Goal: Task Accomplishment & Management: Use online tool/utility

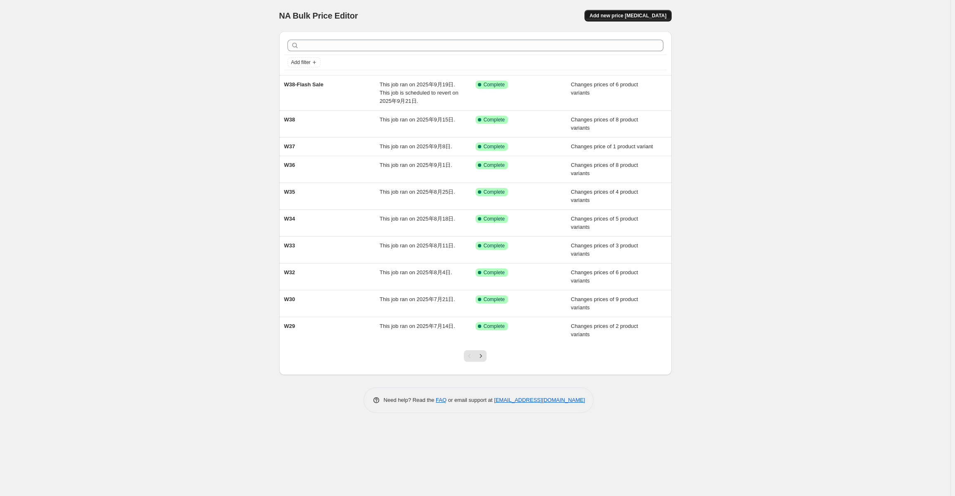
click at [661, 14] on span "Add new price [MEDICAL_DATA]" at bounding box center [627, 15] width 77 height 7
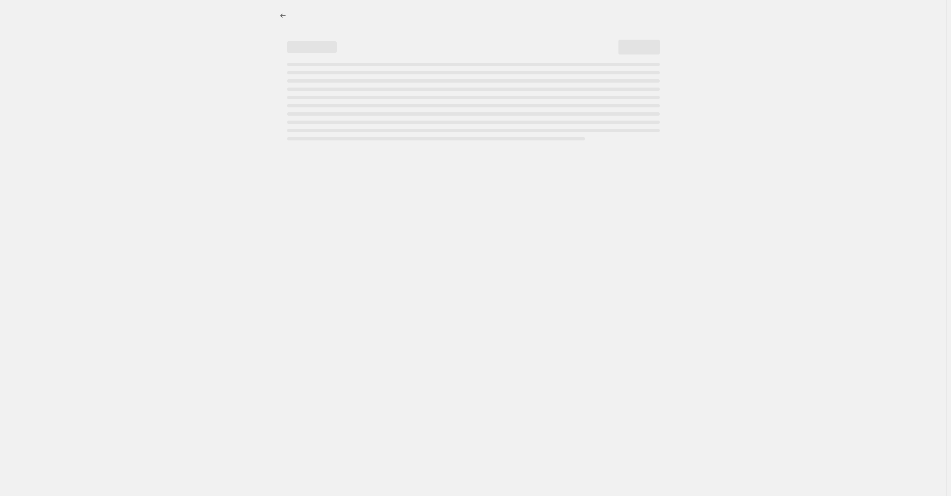
select select "percentage"
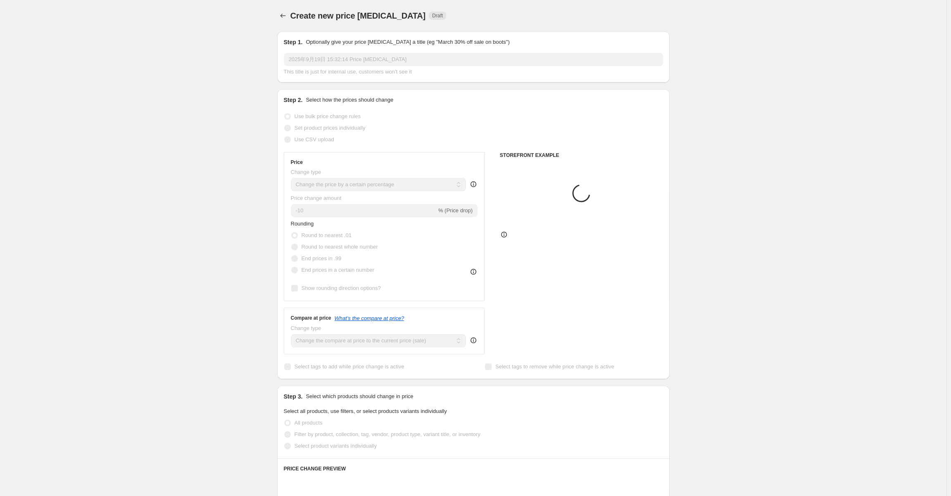
click at [358, 66] on div "2025年9月19日 15:32:14 Price [MEDICAL_DATA] This title is just for internal use, c…" at bounding box center [473, 64] width 379 height 23
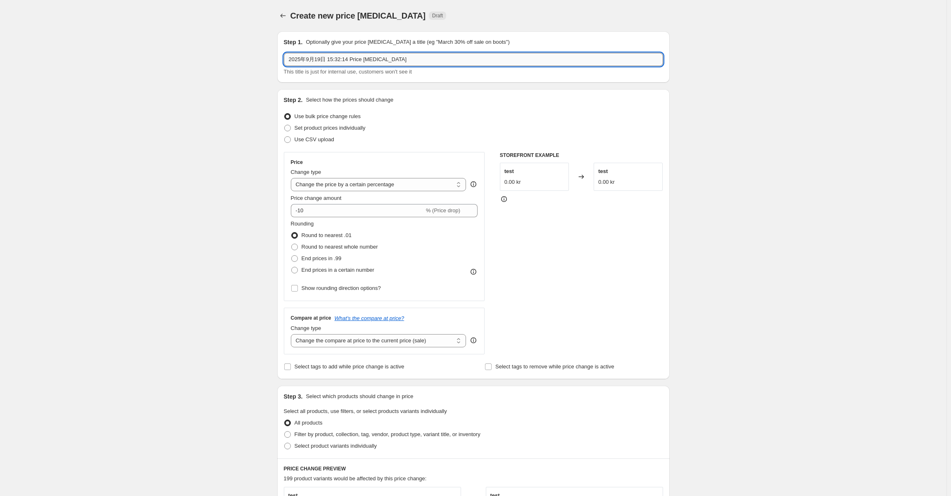
click at [406, 62] on input "2025年9月19日 15:32:14 Price [MEDICAL_DATA]" at bounding box center [473, 59] width 379 height 13
type input "W39"
click at [221, 120] on div "Create new price [MEDICAL_DATA]. This page is ready Create new price [MEDICAL_D…" at bounding box center [473, 407] width 946 height 814
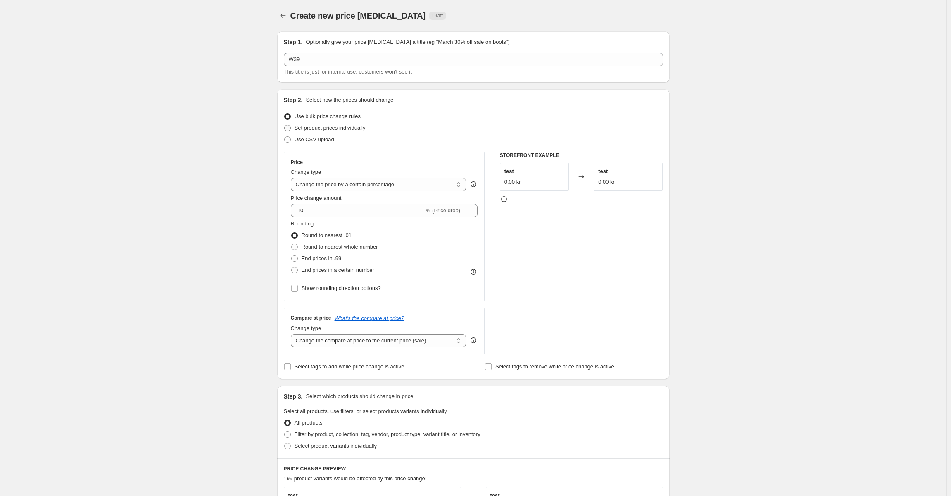
click at [339, 127] on span "Set product prices individually" at bounding box center [329, 128] width 71 height 6
click at [285, 125] on input "Set product prices individually" at bounding box center [284, 125] width 0 height 0
radio input "true"
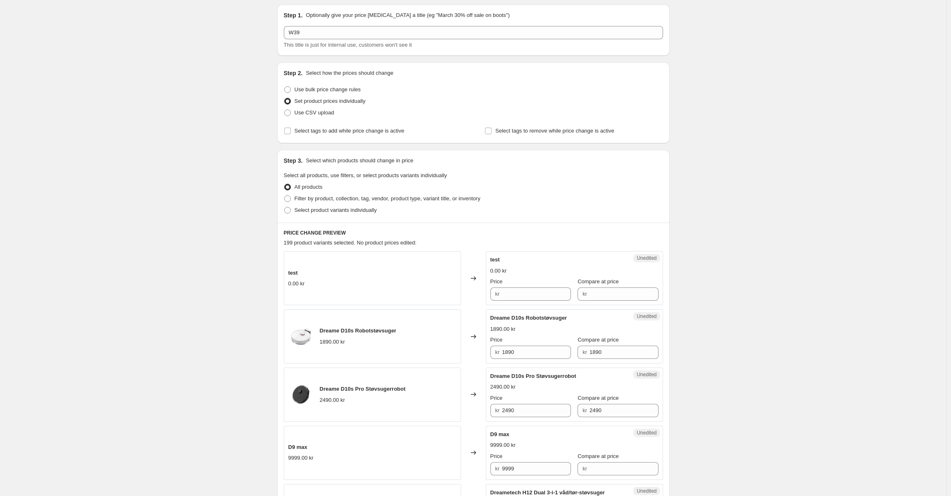
scroll to position [41, 0]
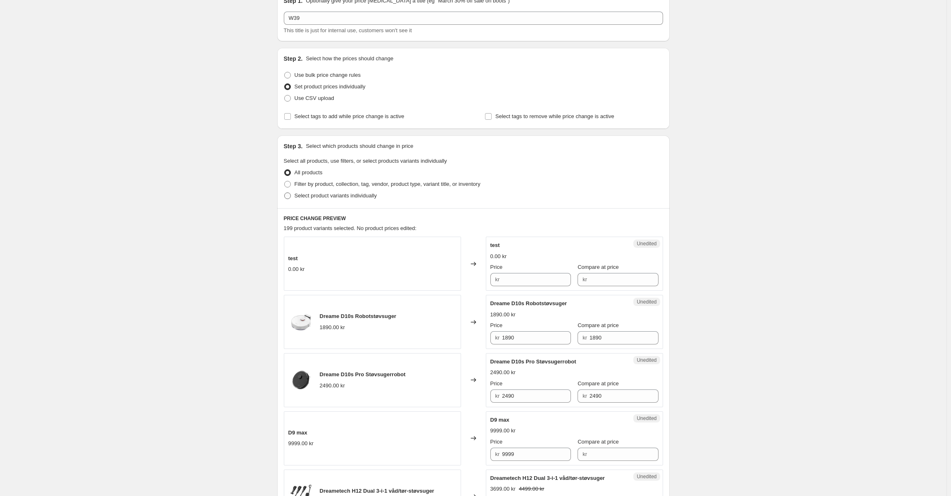
click at [333, 198] on span "Select product variants individually" at bounding box center [335, 195] width 82 height 6
click at [285, 193] on input "Select product variants individually" at bounding box center [284, 192] width 0 height 0
radio input "true"
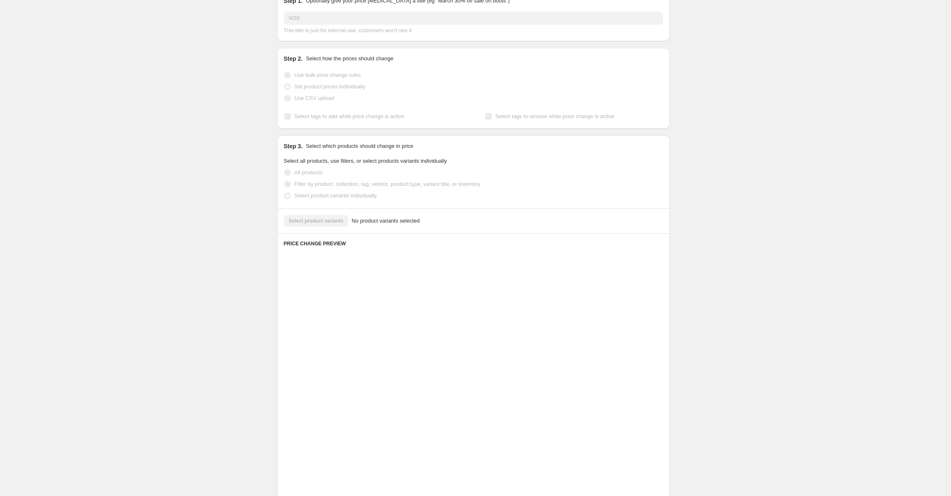
scroll to position [0, 0]
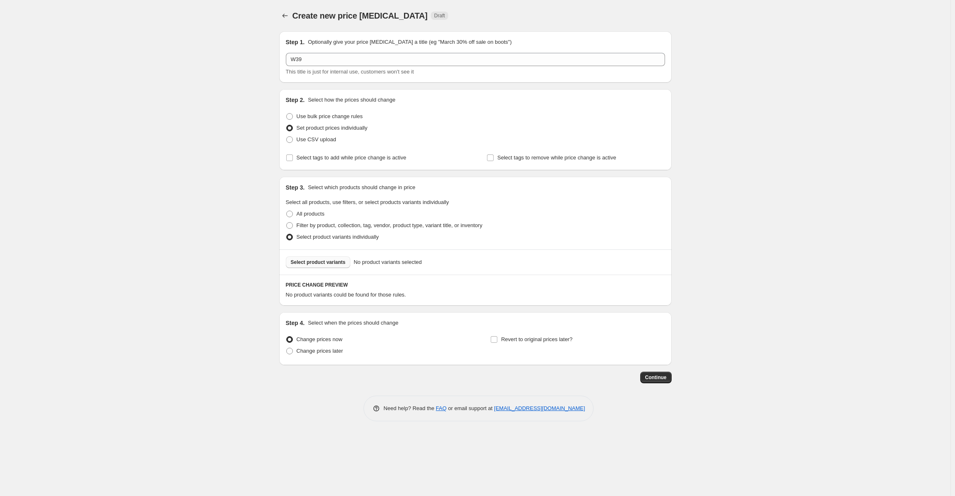
click at [325, 263] on span "Select product variants" at bounding box center [318, 262] width 55 height 7
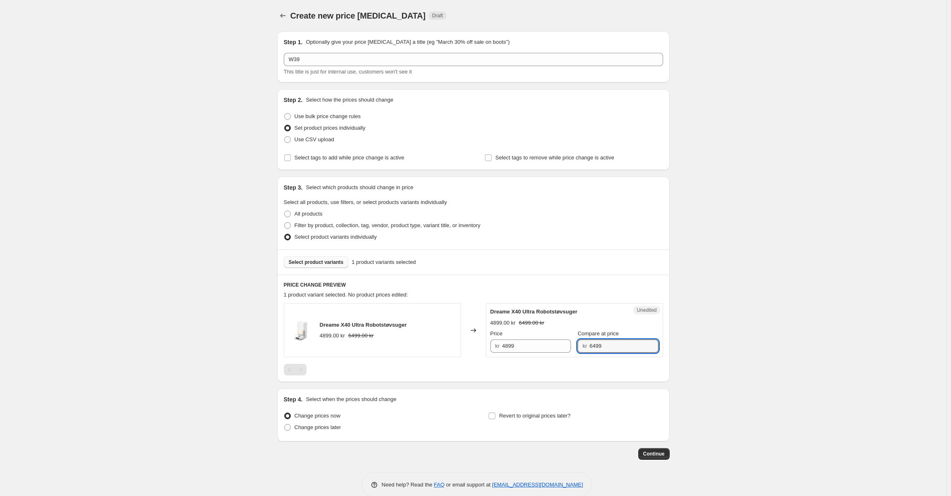
drag, startPoint x: 594, startPoint y: 341, endPoint x: 577, endPoint y: 341, distance: 17.3
click at [572, 341] on div "Price kr 4899 Compare at price kr 6499" at bounding box center [574, 341] width 168 height 23
click at [592, 343] on input "6499" at bounding box center [623, 345] width 69 height 13
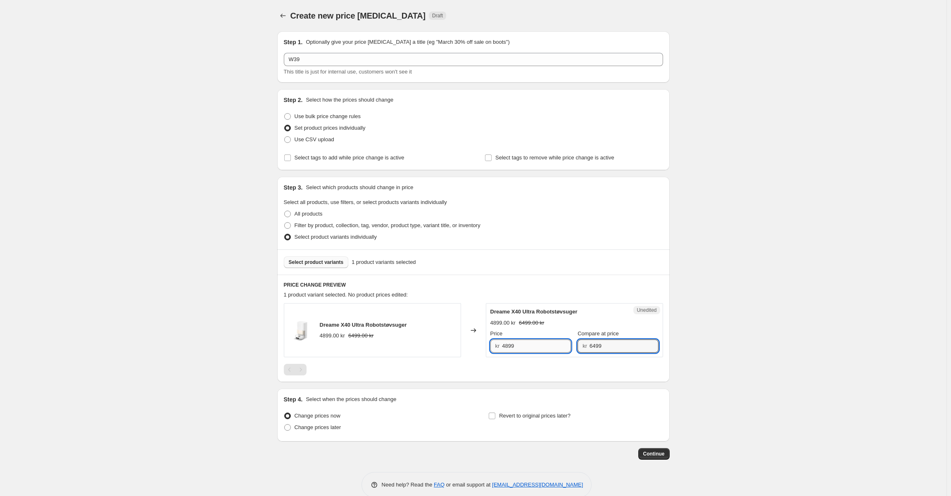
click at [520, 344] on input "4899" at bounding box center [536, 345] width 69 height 13
paste input "64"
type input "6499"
click at [298, 430] on span "Change prices later" at bounding box center [317, 427] width 47 height 6
click at [285, 425] on input "Change prices later" at bounding box center [284, 424] width 0 height 0
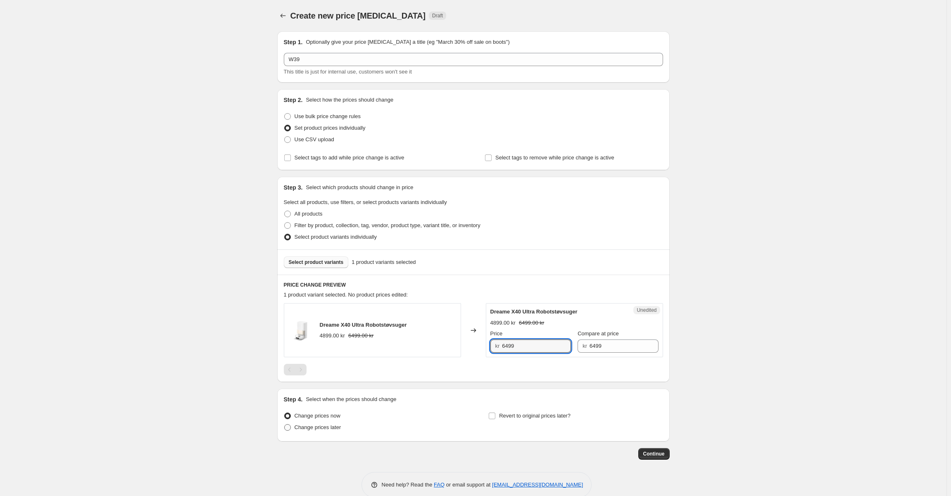
radio input "true"
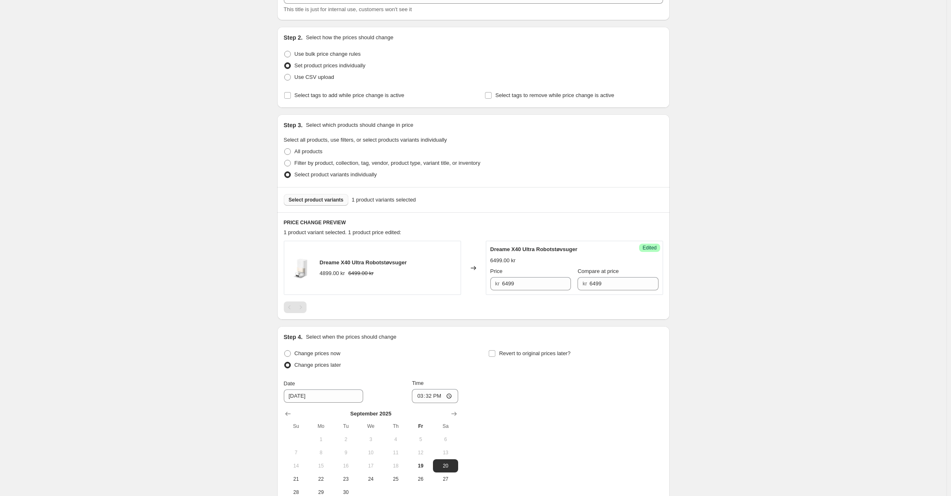
scroll to position [155, 0]
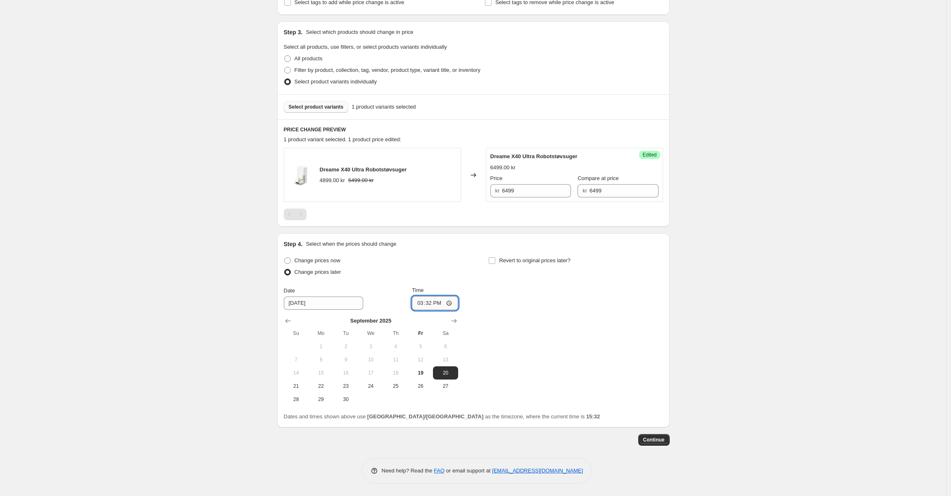
click at [429, 306] on input "15:32" at bounding box center [435, 303] width 46 height 14
type input "07:00"
click at [461, 273] on div "Change prices now Change prices later Date [DATE] Time 07:00 [DATE] Su Mo Tu We…" at bounding box center [473, 330] width 379 height 151
click at [324, 388] on span "22" at bounding box center [321, 386] width 18 height 7
type input "[DATE]"
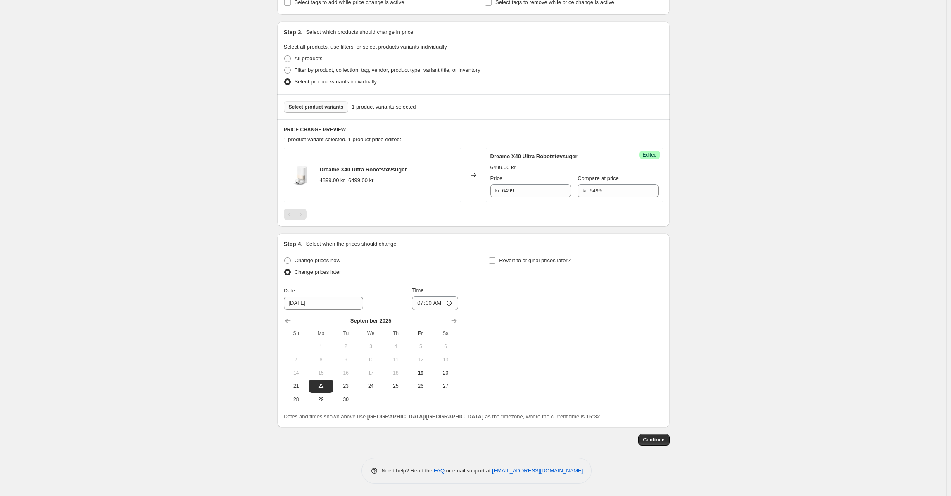
click at [597, 370] on div "Change prices now Change prices later Date [DATE] Time 07:00 [DATE] Su Mo Tu We…" at bounding box center [473, 330] width 379 height 151
click at [322, 103] on button "Select product variants" at bounding box center [316, 107] width 65 height 12
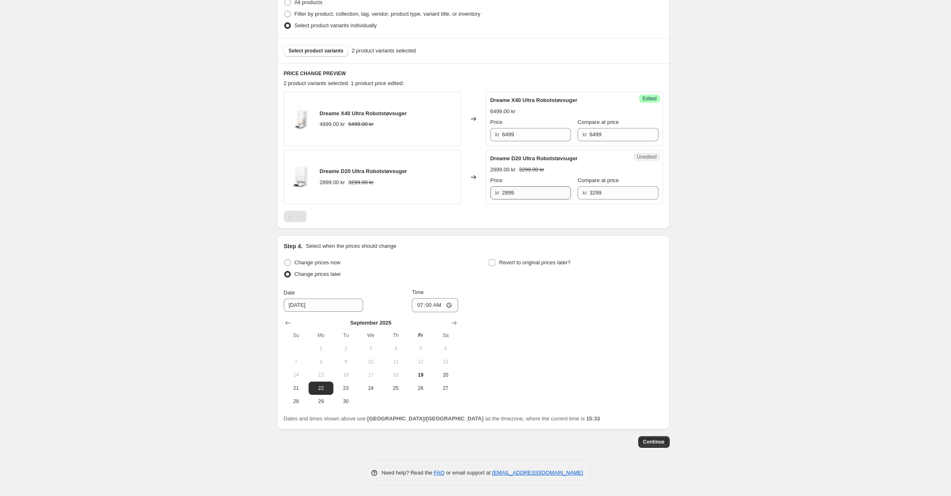
scroll to position [214, 0]
drag, startPoint x: 516, startPoint y: 187, endPoint x: 472, endPoint y: 189, distance: 43.4
click at [476, 187] on div "Dreame D20 Ultra Robotstøvsuger 2899.00 kr 3299.00 kr Changed to Unedited Dream…" at bounding box center [473, 175] width 379 height 54
click at [612, 189] on input "3299" at bounding box center [623, 190] width 69 height 13
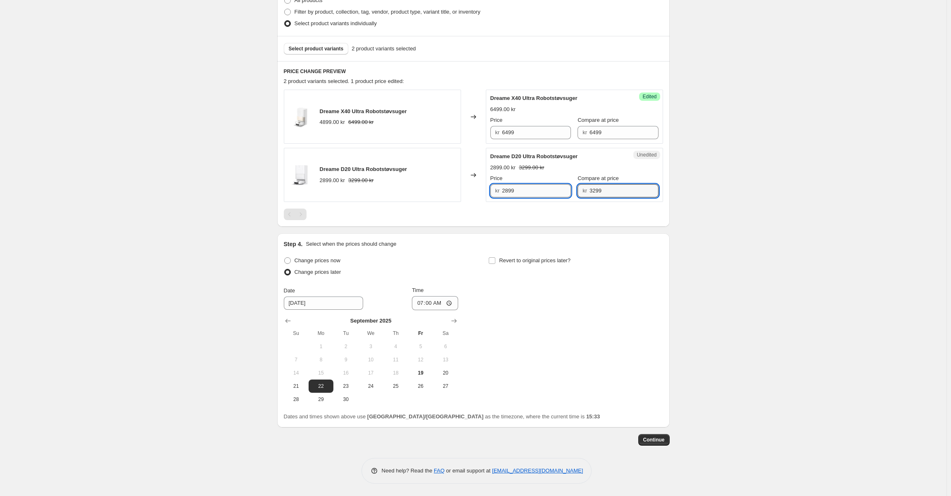
click at [530, 191] on input "2899" at bounding box center [536, 190] width 69 height 13
paste input "32"
type input "3299"
drag, startPoint x: 680, startPoint y: 198, endPoint x: 669, endPoint y: 203, distance: 11.8
click at [679, 198] on div "Create new price [MEDICAL_DATA]. This page is ready Create new price [MEDICAL_D…" at bounding box center [473, 140] width 412 height 709
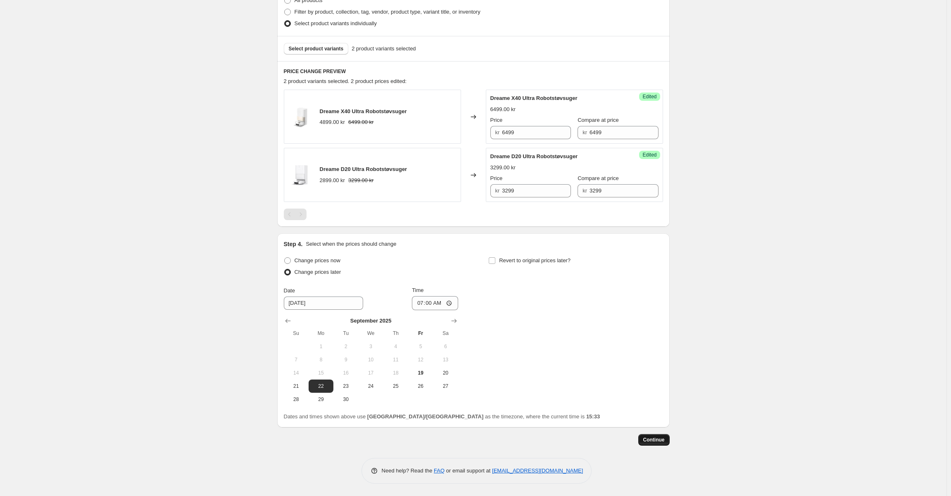
click at [652, 444] on button "Continue" at bounding box center [653, 440] width 31 height 12
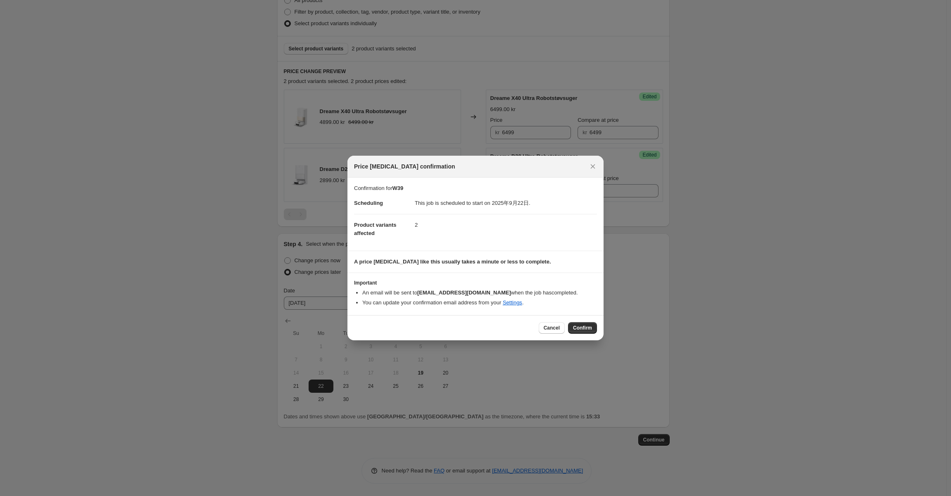
click at [586, 326] on span "Confirm" at bounding box center [582, 328] width 19 height 7
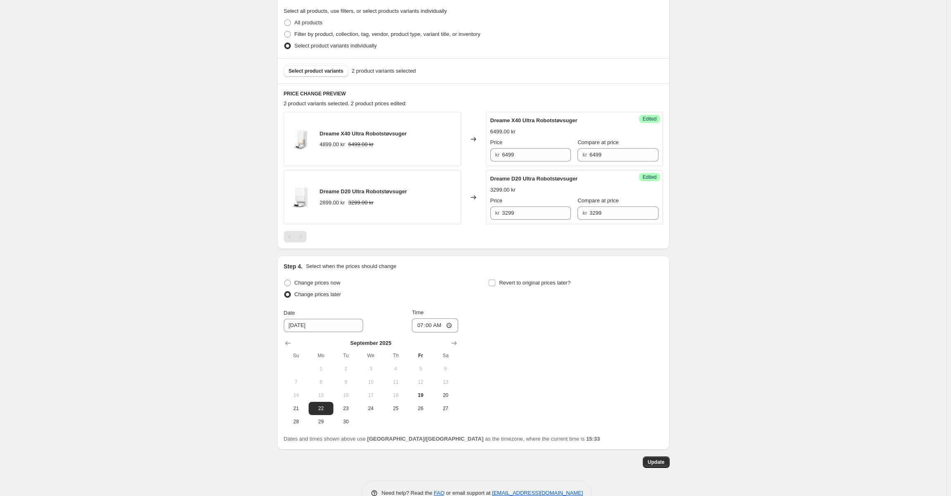
scroll to position [264, 0]
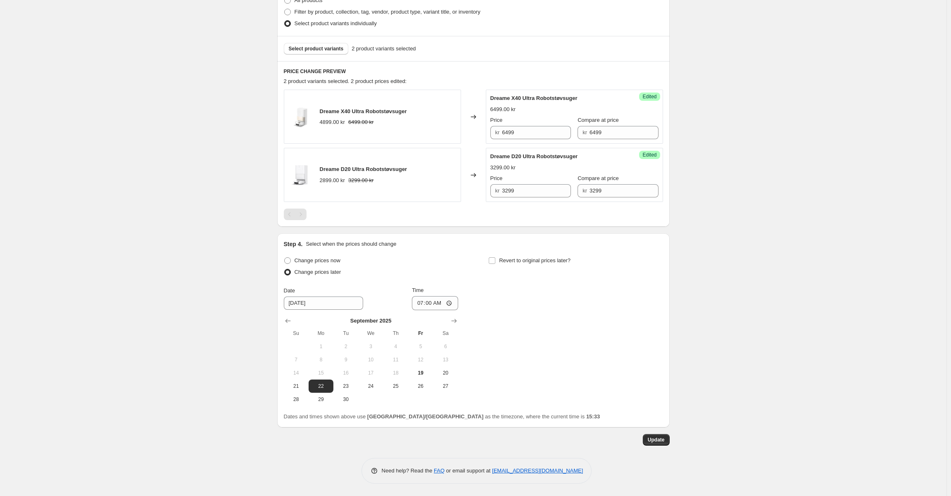
click at [641, 361] on div "Change prices now Change prices later Date [DATE] Time 07:00 [DATE] Su Mo Tu We…" at bounding box center [473, 330] width 379 height 151
click at [652, 443] on span "Update" at bounding box center [656, 440] width 17 height 7
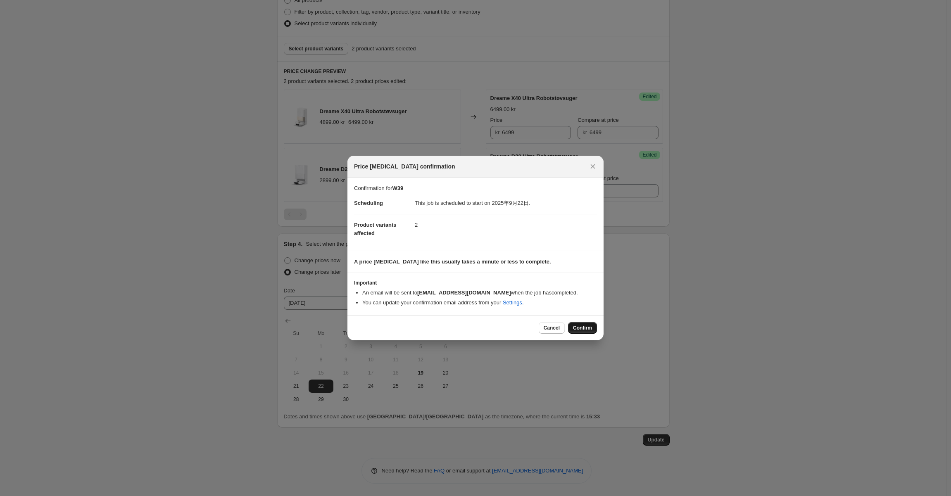
click at [583, 332] on button "Confirm" at bounding box center [582, 328] width 29 height 12
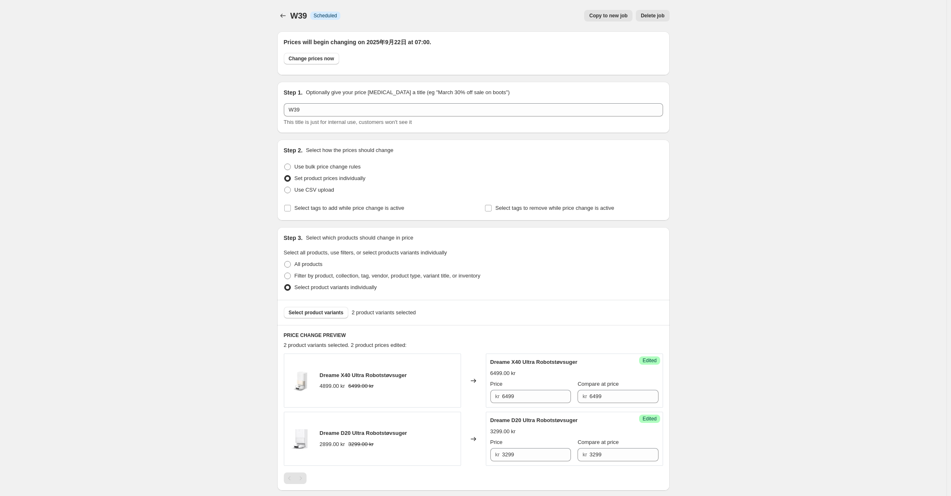
scroll to position [264, 0]
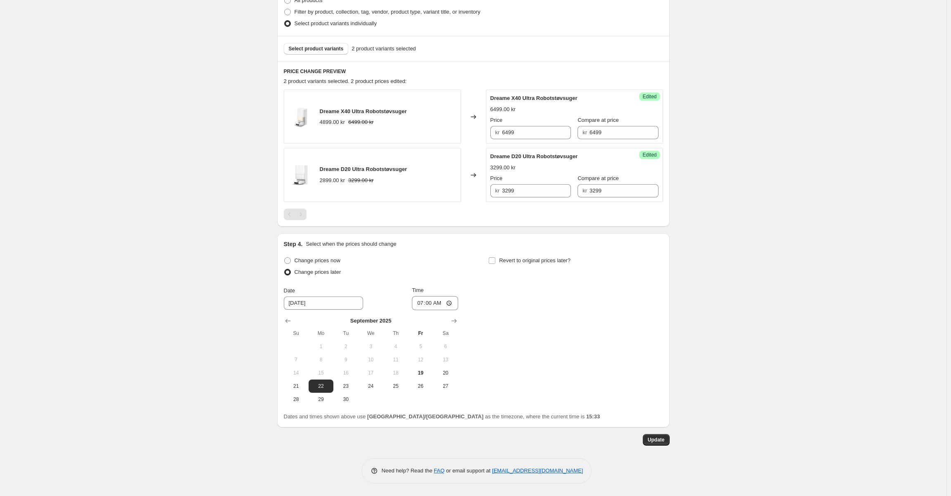
click at [442, 216] on div at bounding box center [473, 215] width 379 height 12
